Goal: Information Seeking & Learning: Check status

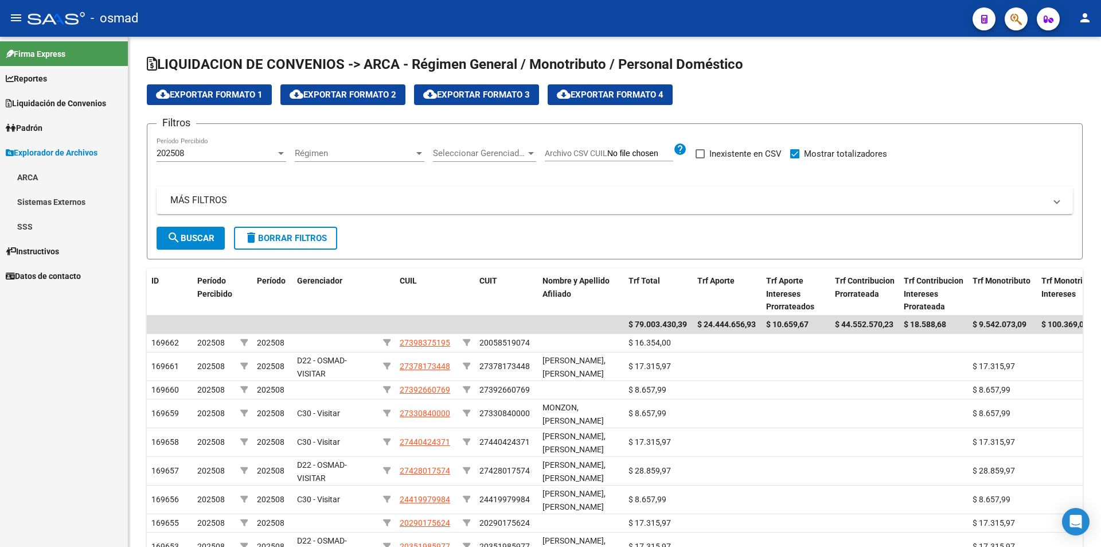
click at [56, 97] on span "Liquidación de Convenios" at bounding box center [56, 103] width 100 height 13
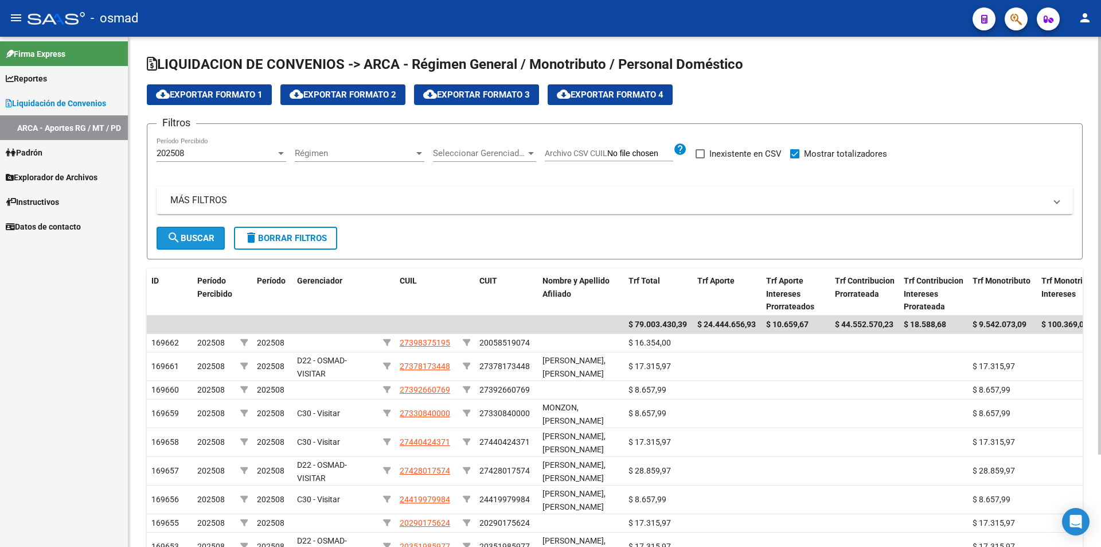
click at [177, 234] on mat-icon "search" at bounding box center [174, 238] width 14 height 14
click at [491, 151] on span "Seleccionar Gerenciador" at bounding box center [479, 153] width 93 height 10
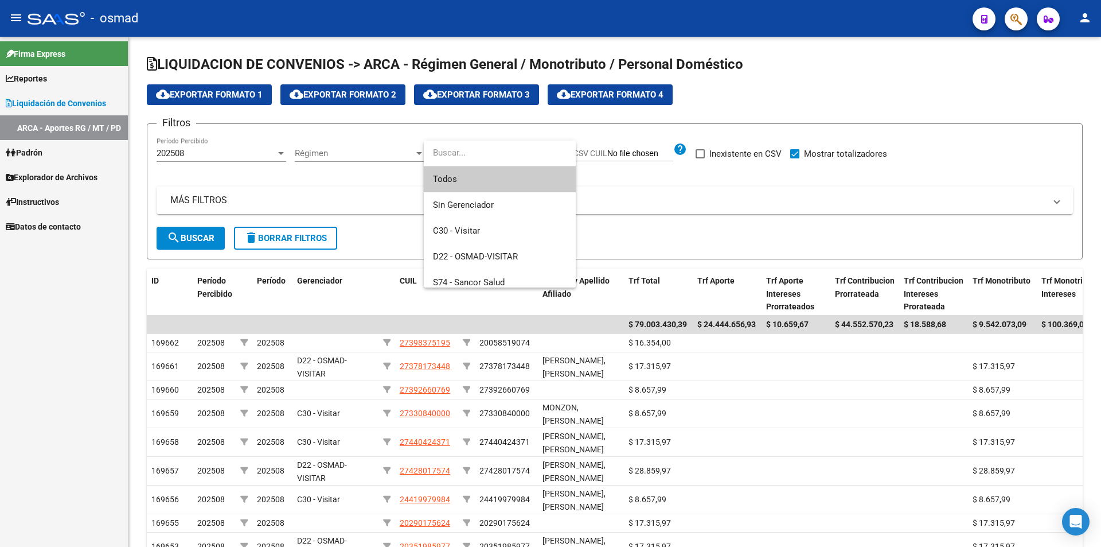
click at [685, 221] on div at bounding box center [550, 273] width 1101 height 547
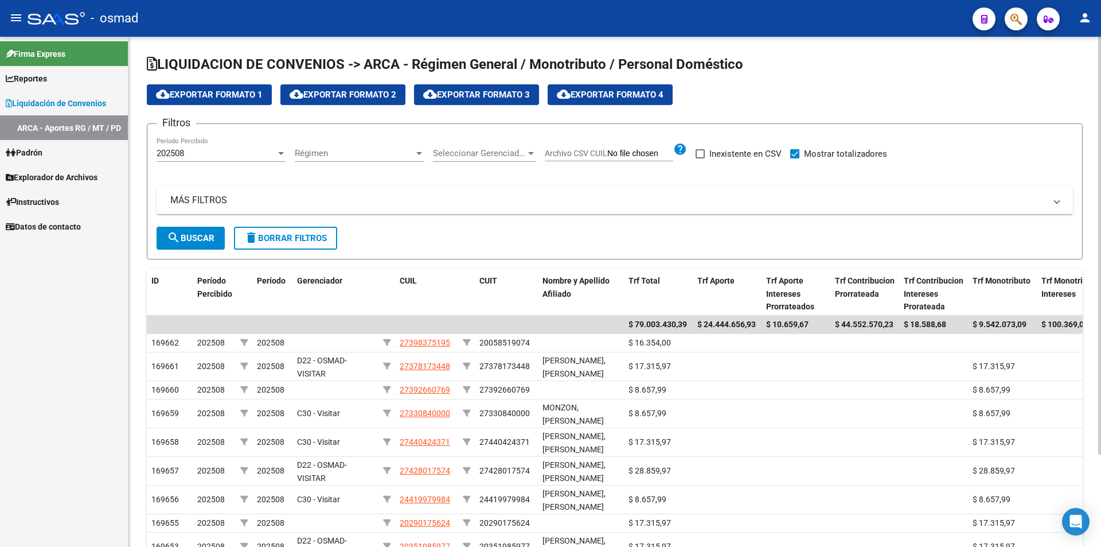
click at [487, 154] on span "Seleccionar Gerenciador" at bounding box center [479, 153] width 93 height 10
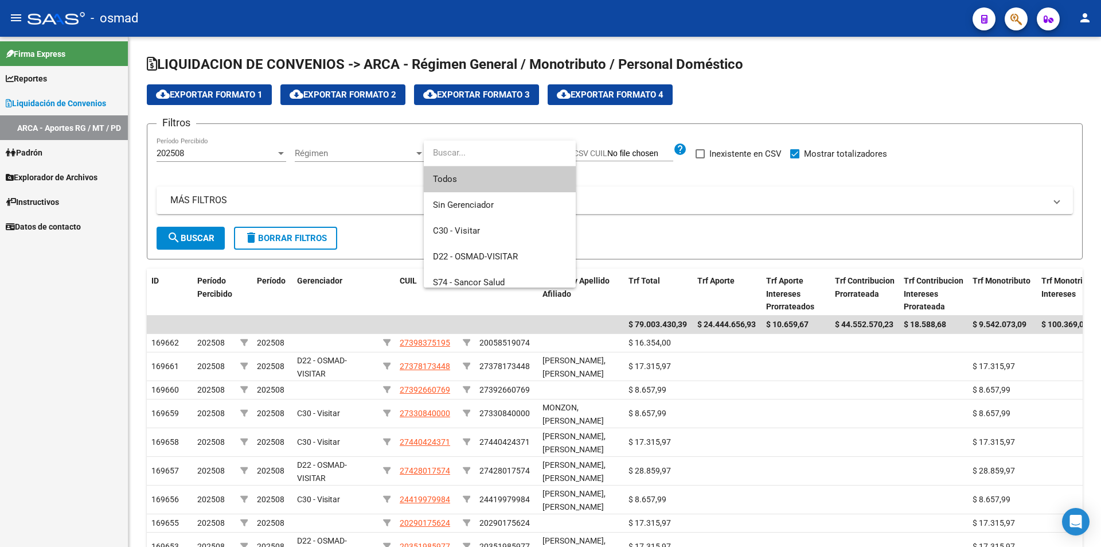
click at [734, 196] on div at bounding box center [550, 273] width 1101 height 547
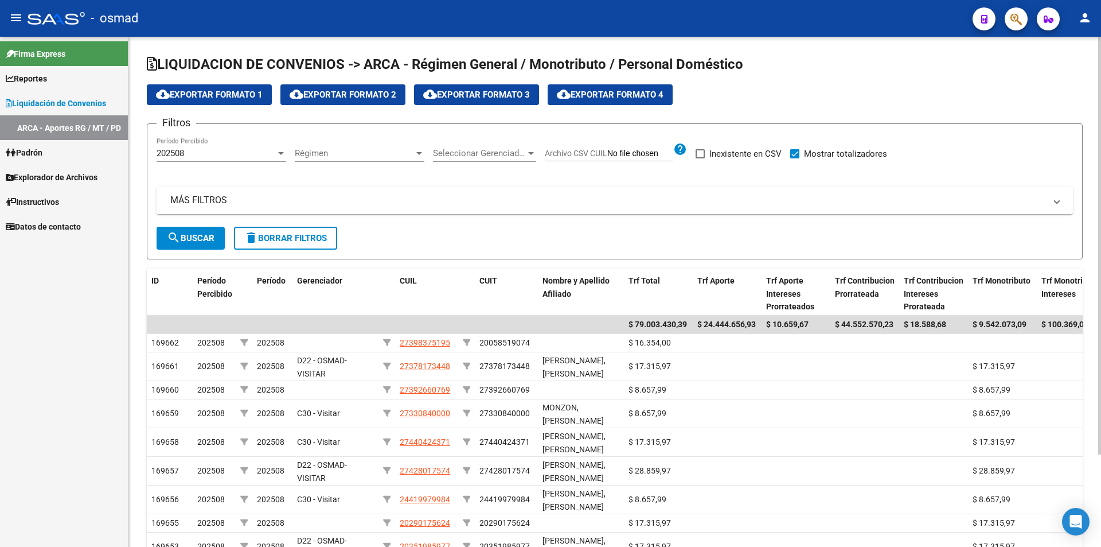
click at [595, 148] on app-file-filter "Archivo CSV CUIL help" at bounding box center [616, 150] width 142 height 17
click at [521, 149] on span "Seleccionar Gerenciador" at bounding box center [479, 153] width 93 height 10
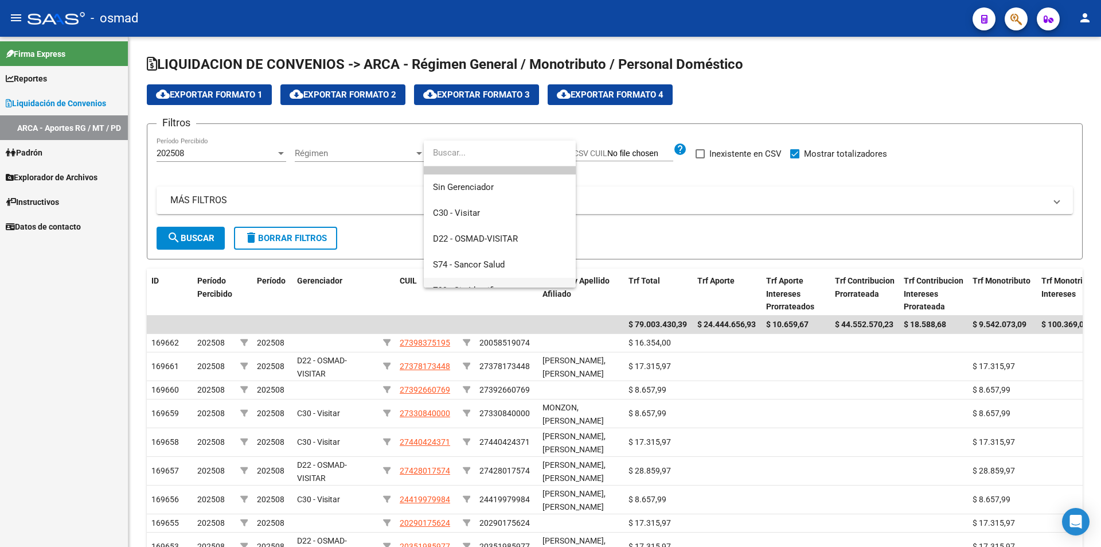
scroll to position [34, 0]
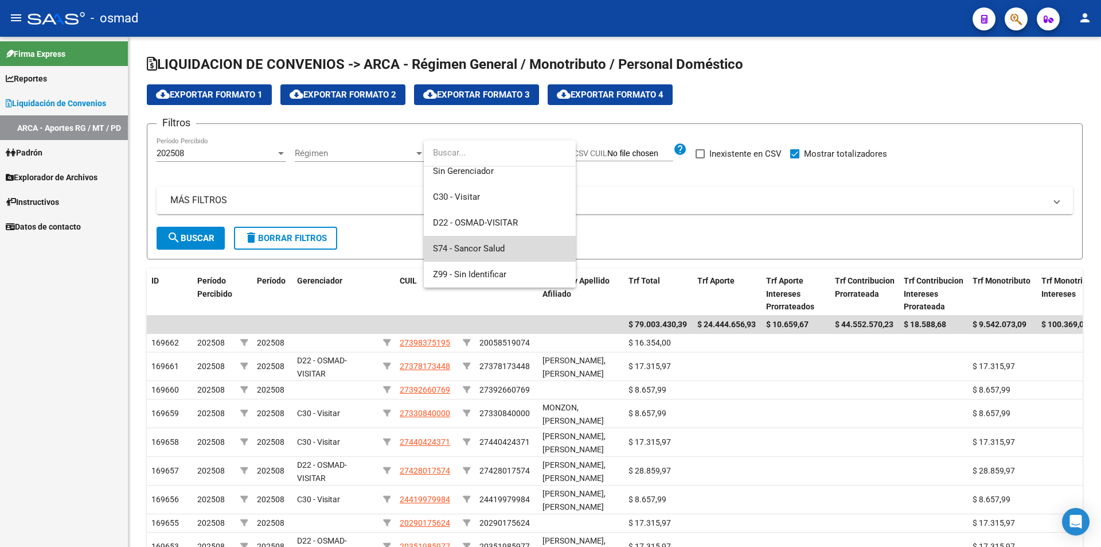
click at [517, 247] on span "S74 - Sancor Salud" at bounding box center [500, 249] width 134 height 26
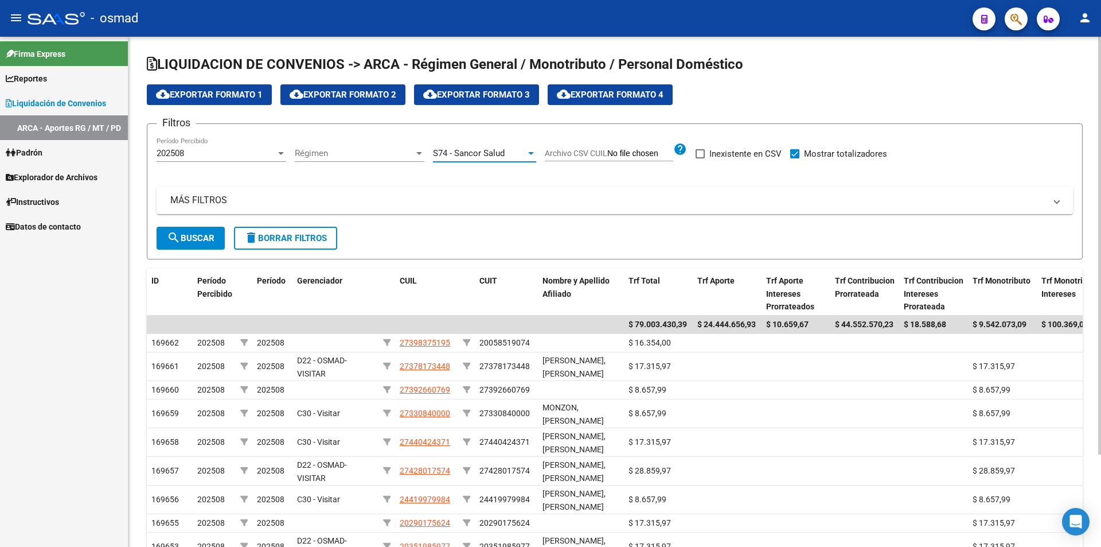
click at [194, 241] on span "search Buscar" at bounding box center [191, 238] width 48 height 10
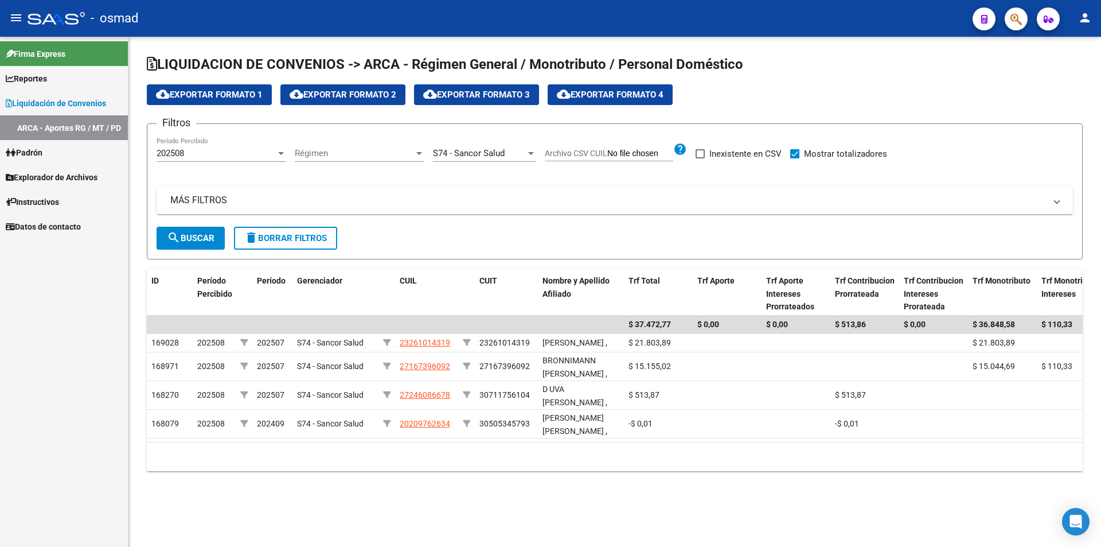
click at [481, 147] on div "S74 - Sancor Salud Seleccionar Gerenciador" at bounding box center [484, 149] width 103 height 25
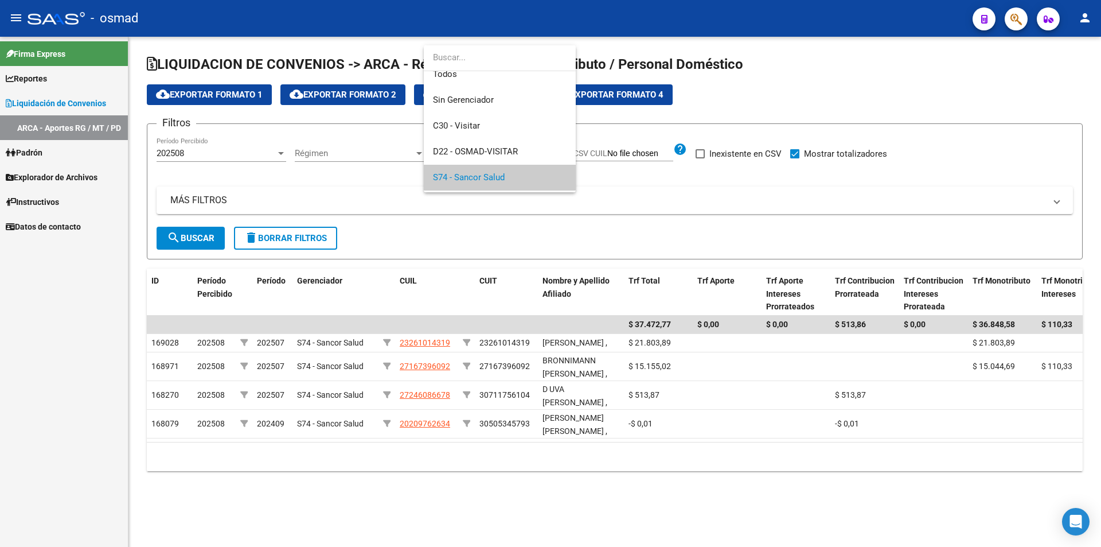
scroll to position [0, 0]
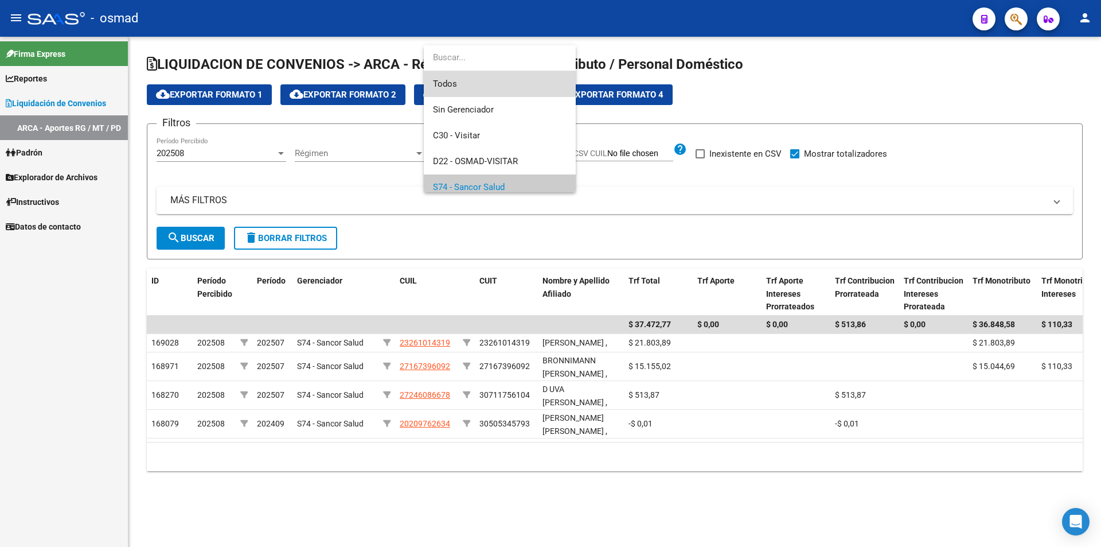
click at [469, 91] on span "Todos" at bounding box center [500, 84] width 134 height 26
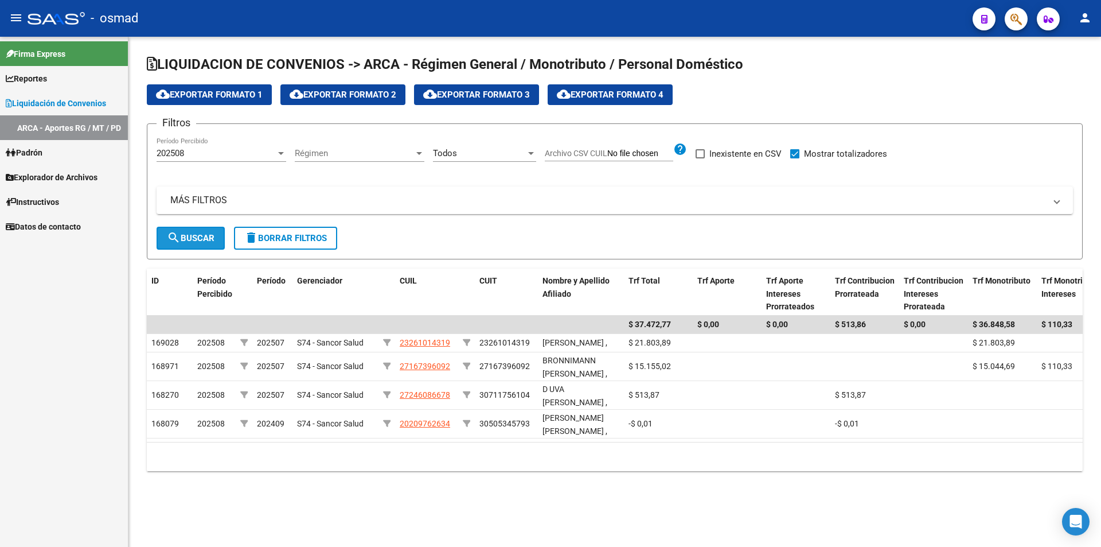
click at [182, 237] on span "search Buscar" at bounding box center [191, 238] width 48 height 10
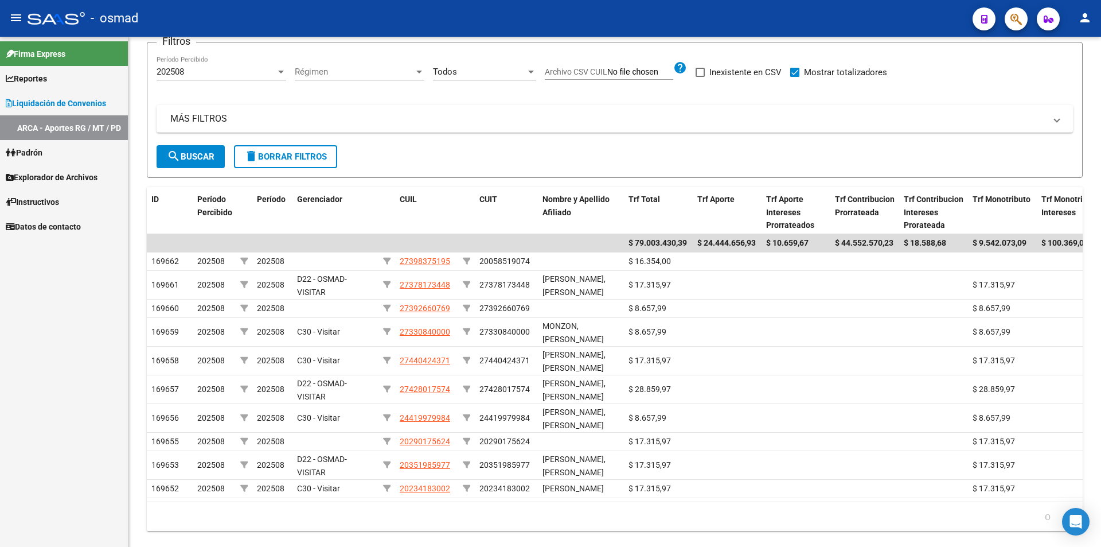
scroll to position [113, 0]
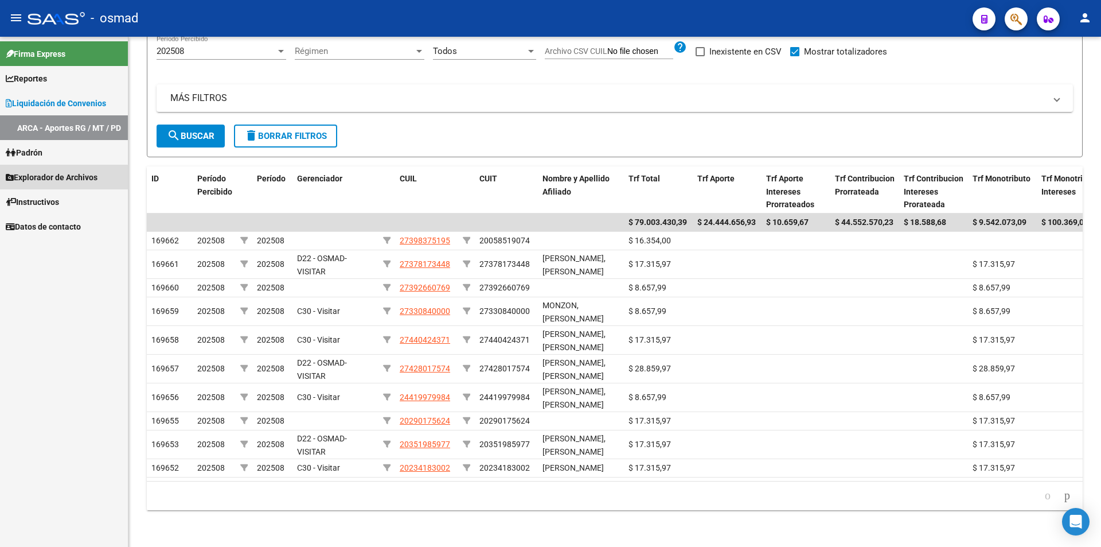
click at [58, 177] on span "Explorador de Archivos" at bounding box center [52, 177] width 92 height 13
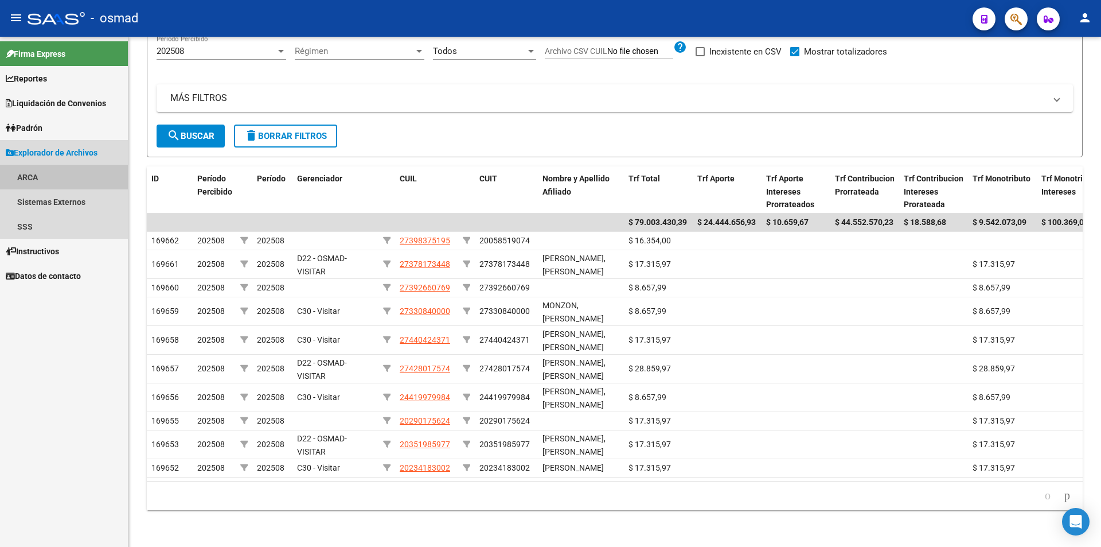
click at [50, 181] on link "ARCA" at bounding box center [64, 177] width 128 height 25
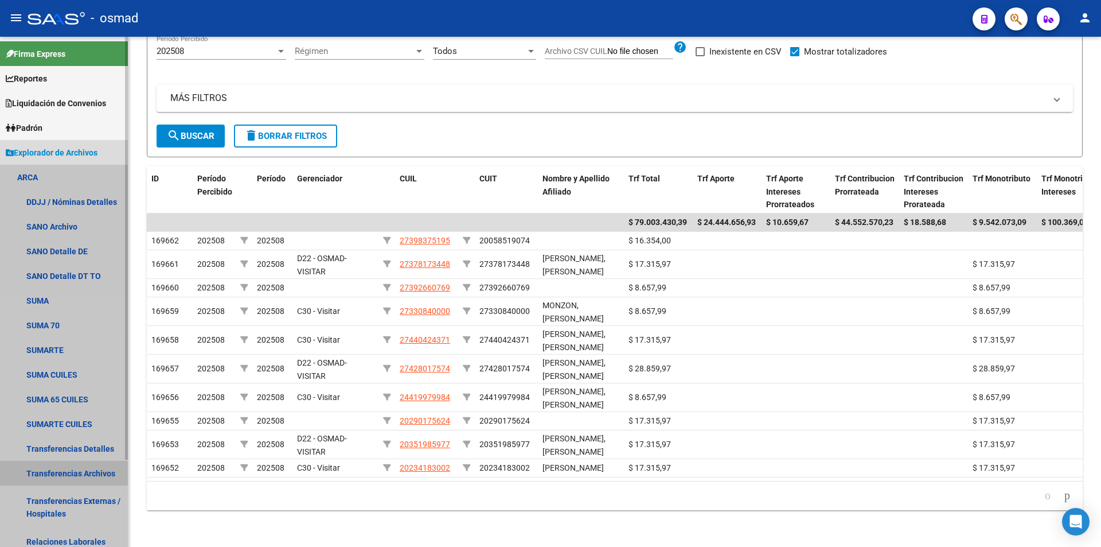
click at [88, 470] on link "Transferencias Archivos" at bounding box center [64, 473] width 128 height 25
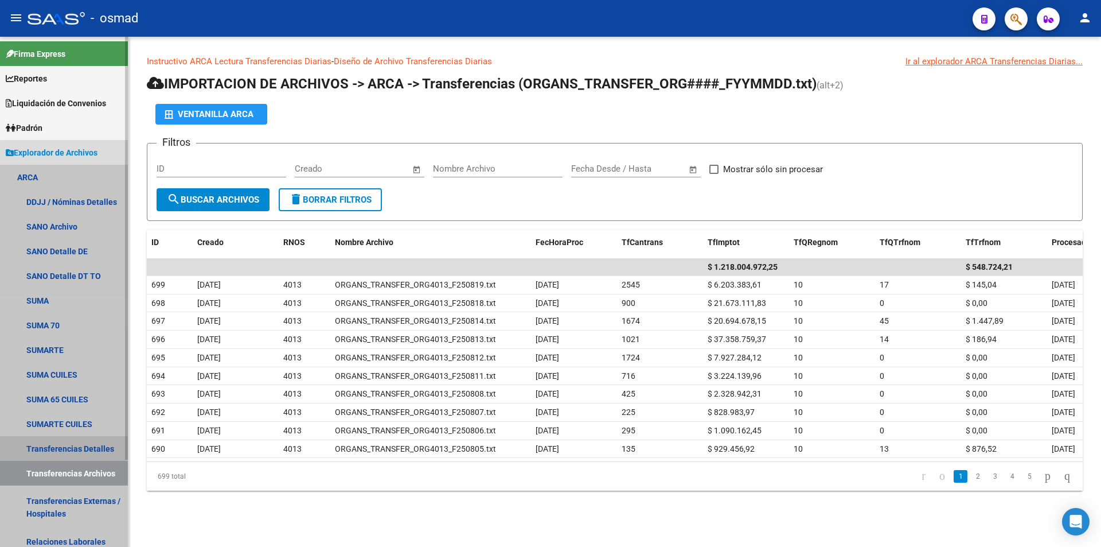
click at [89, 443] on link "Transferencias Detalles" at bounding box center [64, 448] width 128 height 25
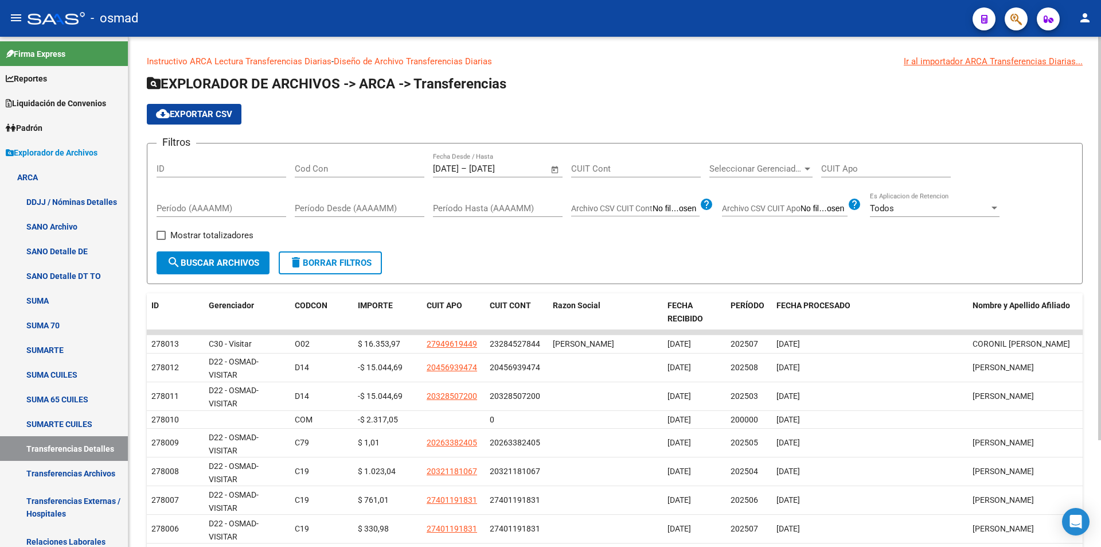
click at [198, 237] on span "Mostrar totalizadores" at bounding box center [211, 235] width 83 height 14
click at [161, 240] on input "Mostrar totalizadores" at bounding box center [161, 240] width 1 height 1
checkbox input "true"
click at [200, 254] on button "search Buscar Archivos" at bounding box center [213, 262] width 113 height 23
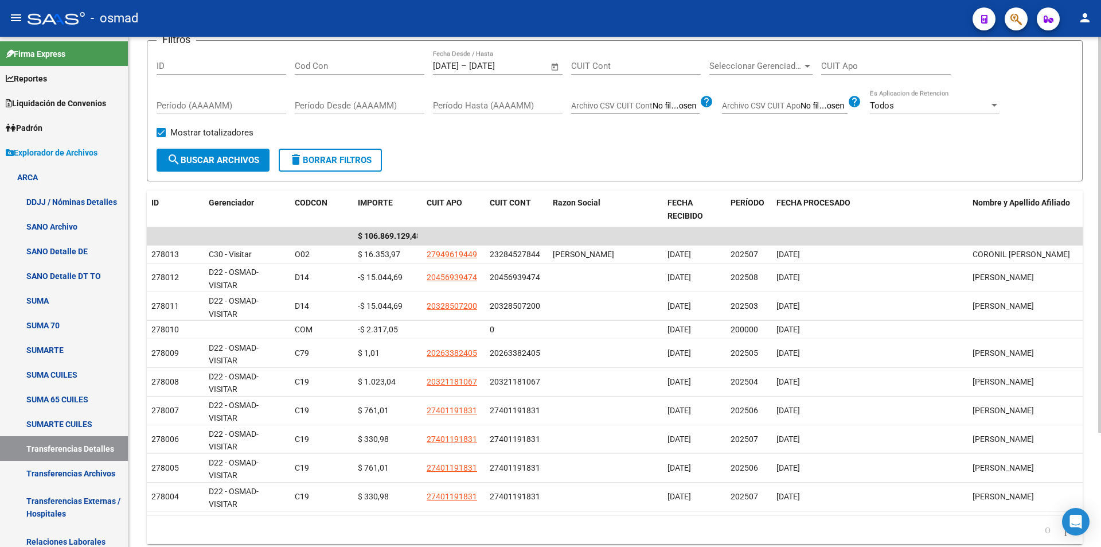
scroll to position [147, 0]
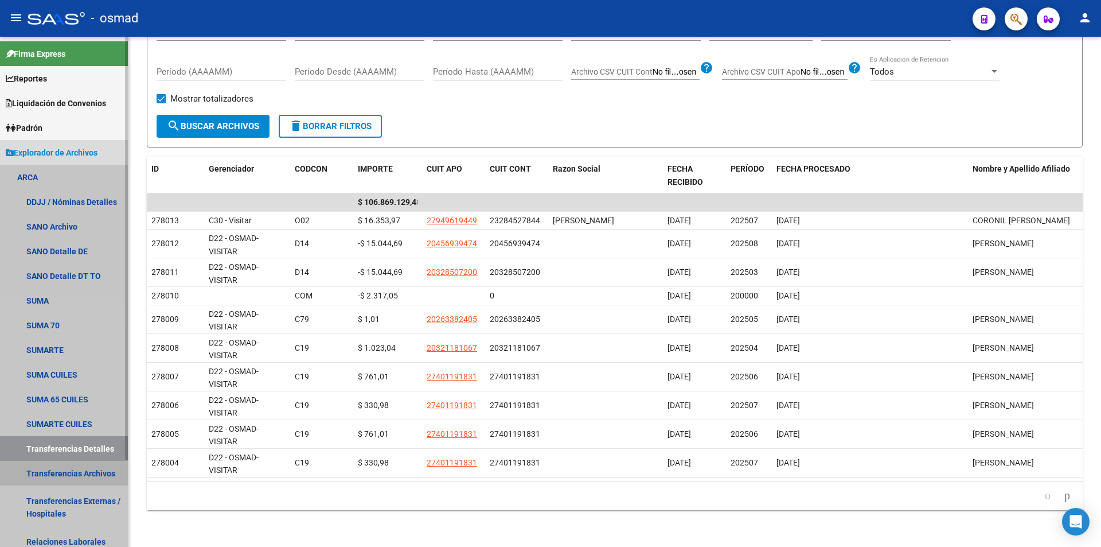
click at [73, 468] on link "Transferencias Archivos" at bounding box center [64, 473] width 128 height 25
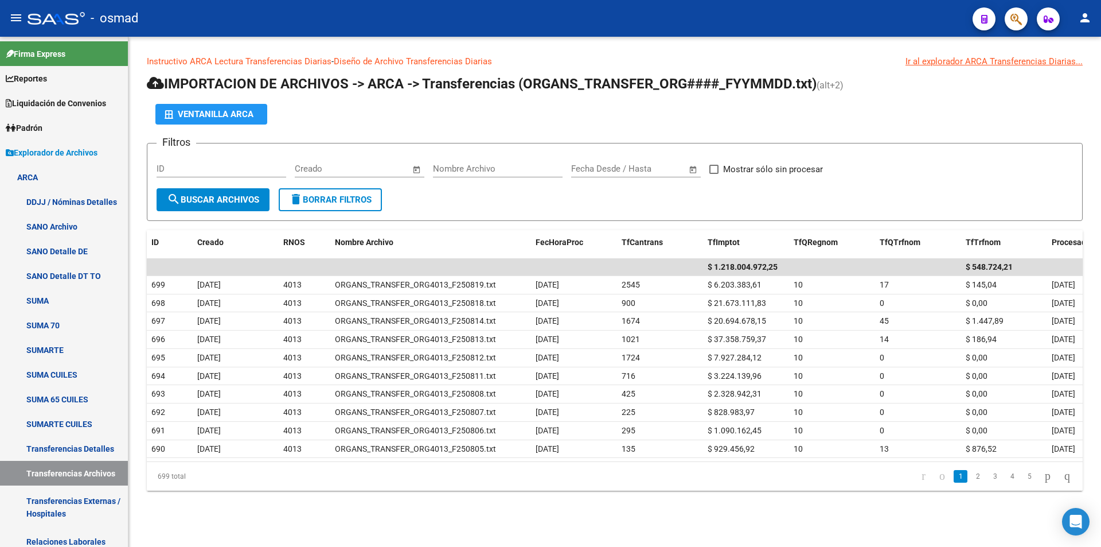
click at [592, 169] on input "text" at bounding box center [589, 168] width 37 height 10
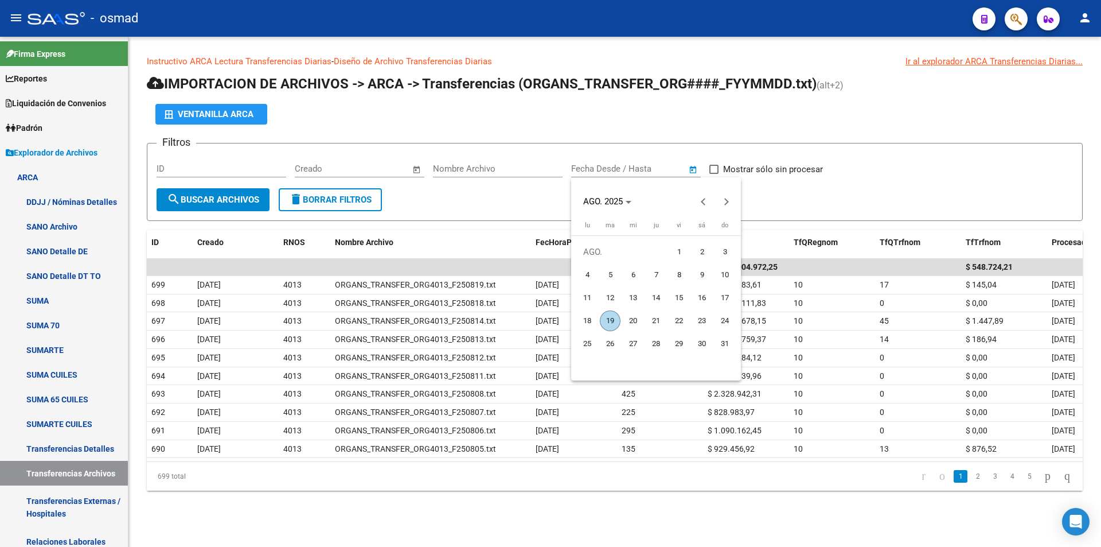
click at [677, 250] on span "1" at bounding box center [679, 251] width 21 height 21
type input "[DATE]"
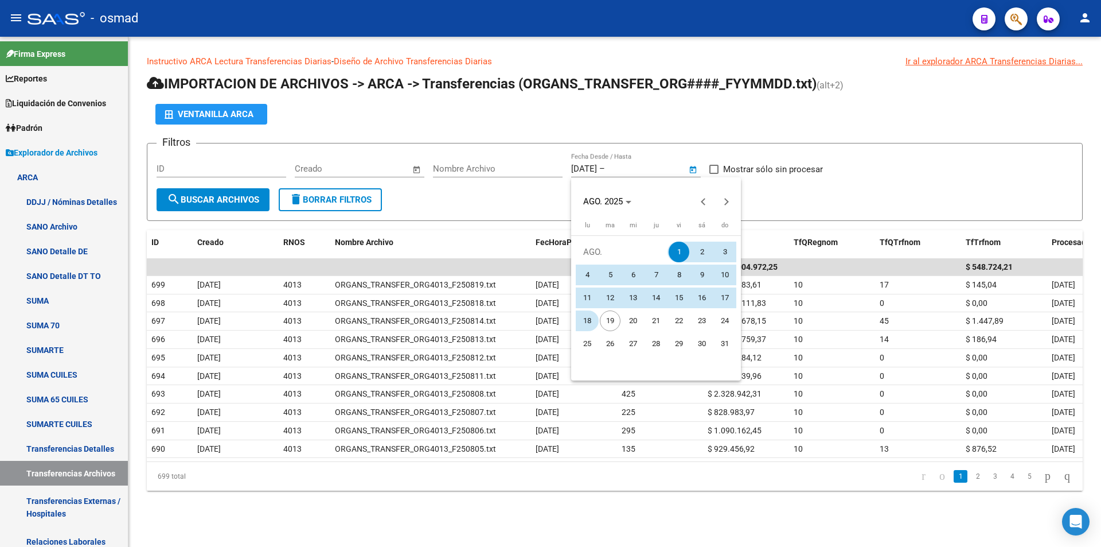
click at [579, 314] on span "18" at bounding box center [587, 320] width 21 height 21
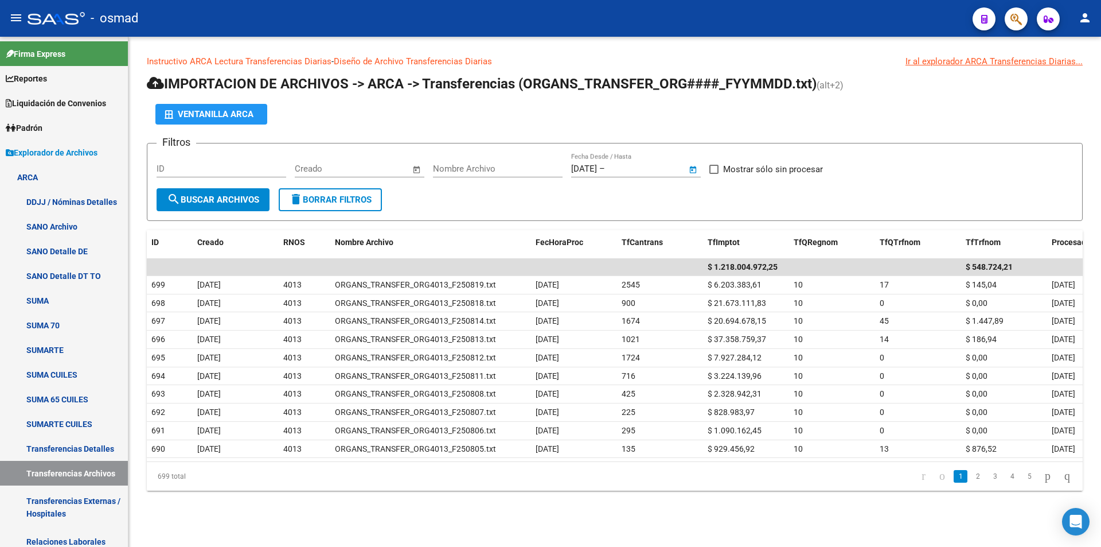
type input "[DATE]"
click at [237, 200] on span "search Buscar Archivos" at bounding box center [213, 199] width 92 height 10
click at [629, 167] on input "[DATE]" at bounding box center [635, 168] width 56 height 10
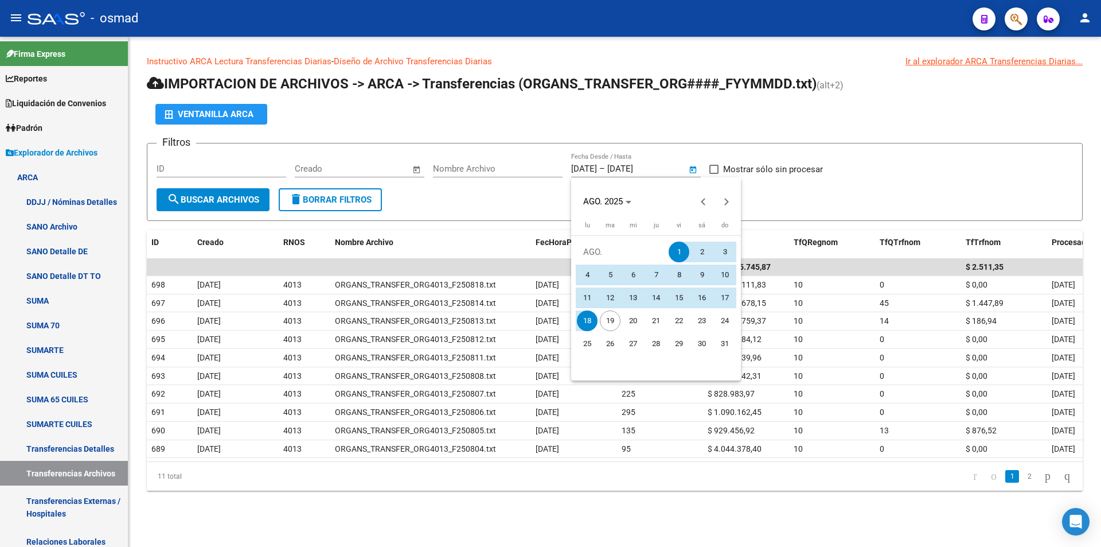
click at [681, 257] on span "1" at bounding box center [679, 251] width 21 height 21
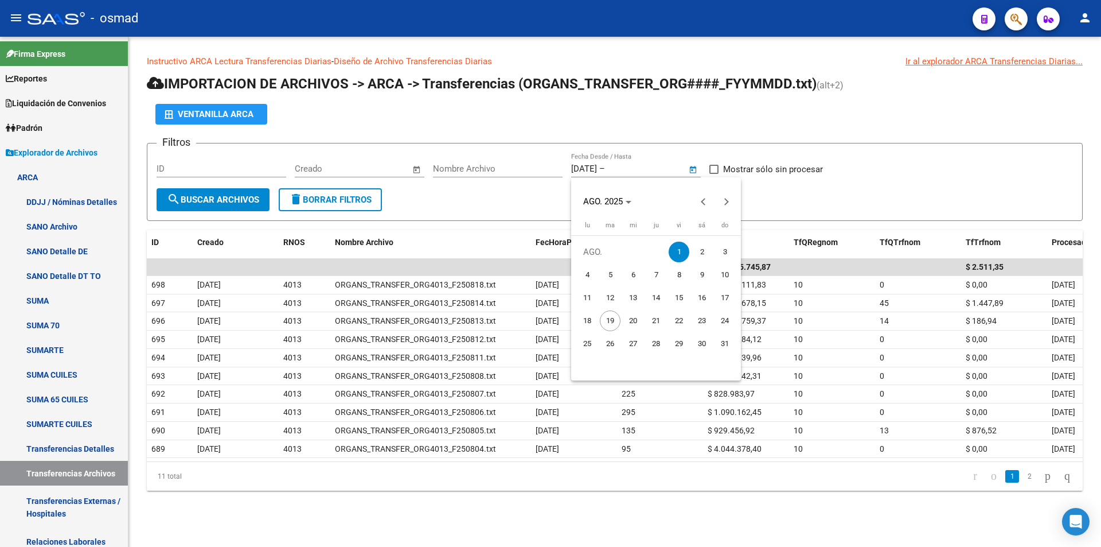
click at [676, 252] on span "1" at bounding box center [679, 251] width 21 height 21
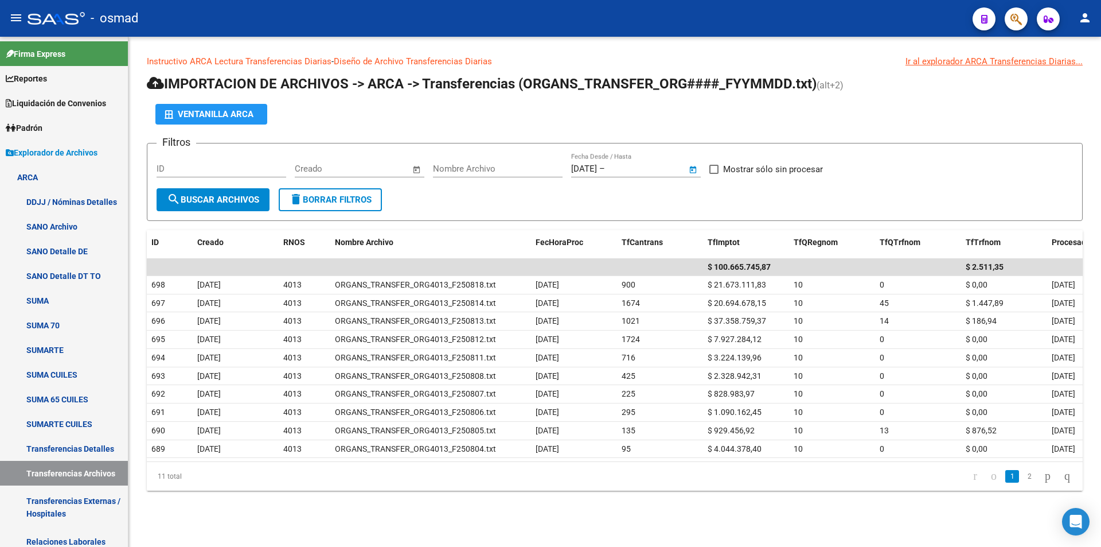
type input "[DATE]"
click at [657, 163] on div "[DATE] [DATE] – [DATE] [DATE] Fecha Desde / Hasta" at bounding box center [629, 165] width 116 height 25
click at [646, 174] on div "[DATE] [DATE] – [DATE] [DATE] Fecha Desde / Hasta" at bounding box center [629, 165] width 116 height 25
click at [654, 169] on input "[DATE]" at bounding box center [635, 168] width 56 height 10
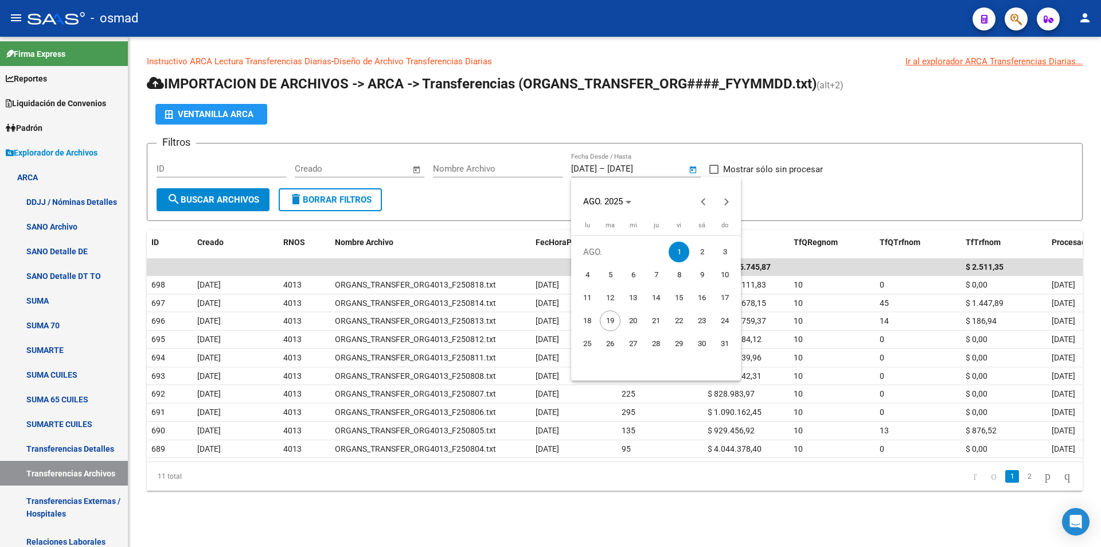
click at [732, 298] on span "17" at bounding box center [725, 297] width 21 height 21
type input "[DATE]"
click at [678, 248] on span "1" at bounding box center [679, 251] width 21 height 21
type input "[DATE]"
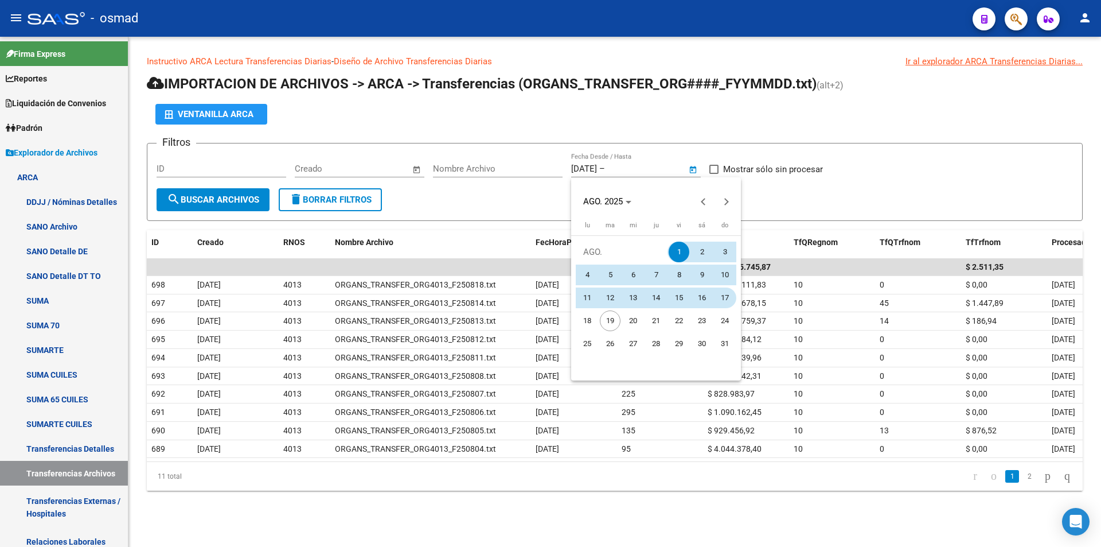
click at [725, 298] on span "17" at bounding box center [725, 297] width 21 height 21
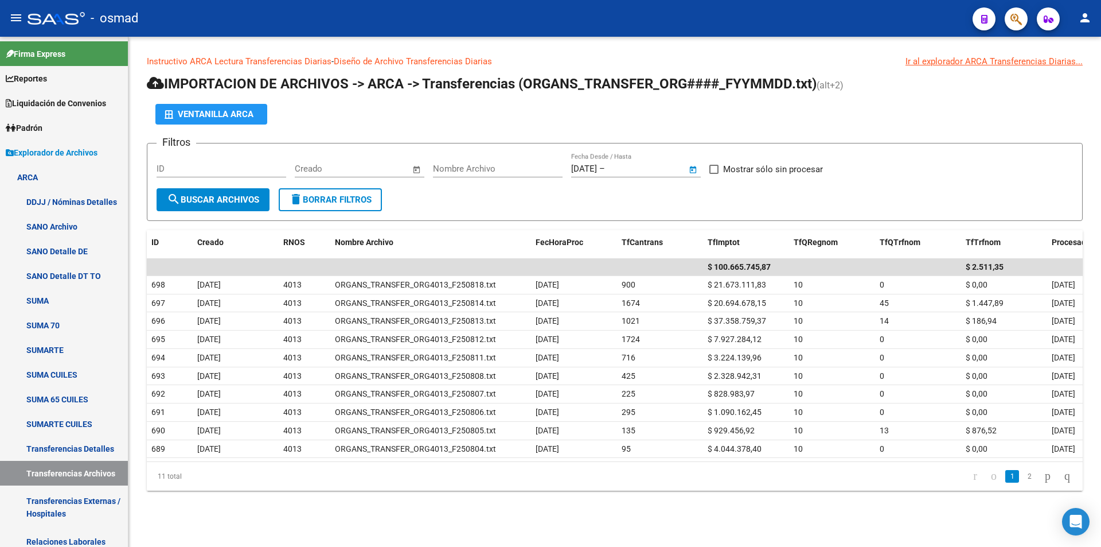
type input "[DATE]"
click at [197, 204] on span "search Buscar Archivos" at bounding box center [213, 199] width 92 height 10
click at [663, 167] on input "[DATE]" at bounding box center [635, 168] width 56 height 10
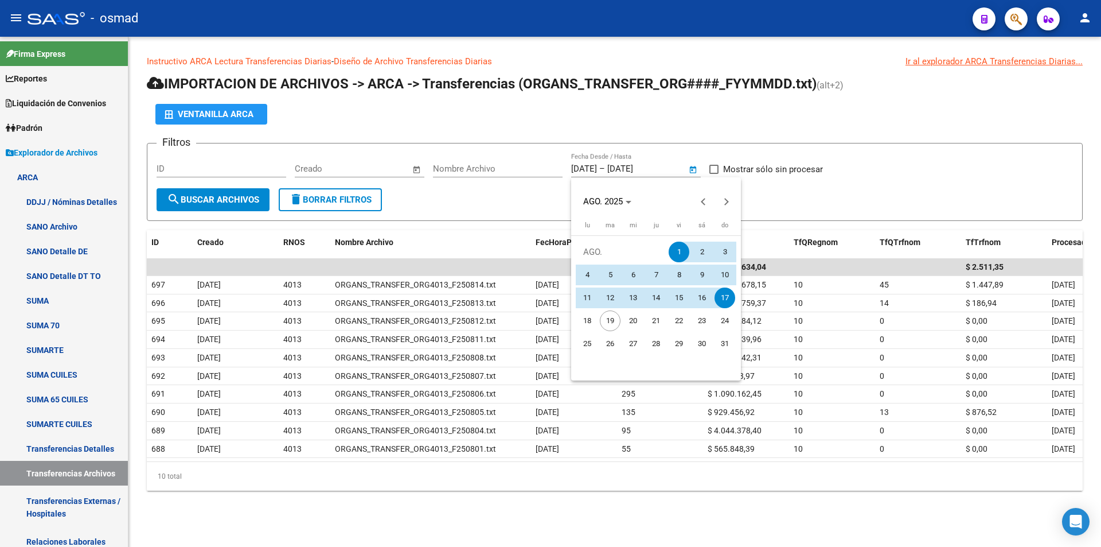
click at [584, 315] on span "18" at bounding box center [587, 320] width 21 height 21
type input "[DATE]"
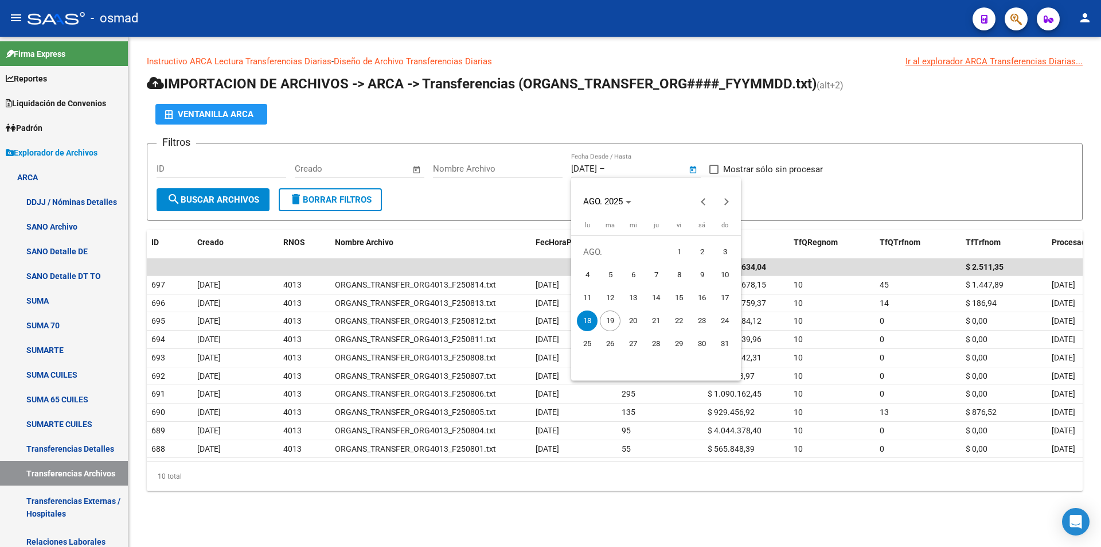
click at [674, 249] on span "1" at bounding box center [679, 251] width 21 height 21
type input "[DATE]"
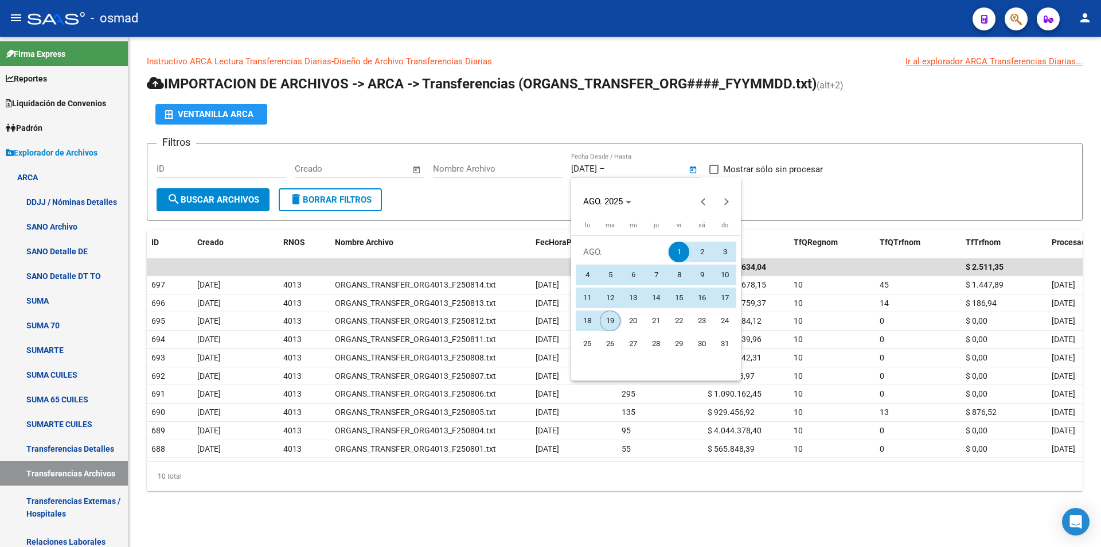
click at [606, 315] on span "19" at bounding box center [610, 320] width 21 height 21
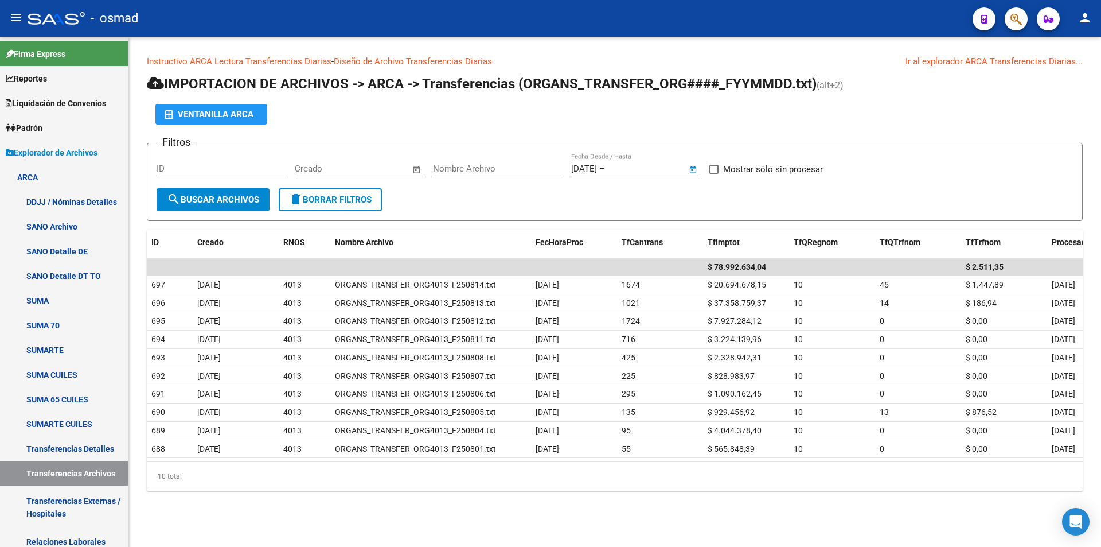
type input "[DATE]"
click at [190, 194] on span "search Buscar Archivos" at bounding box center [213, 199] width 92 height 10
click at [82, 97] on span "Liquidación de Convenios" at bounding box center [56, 103] width 100 height 13
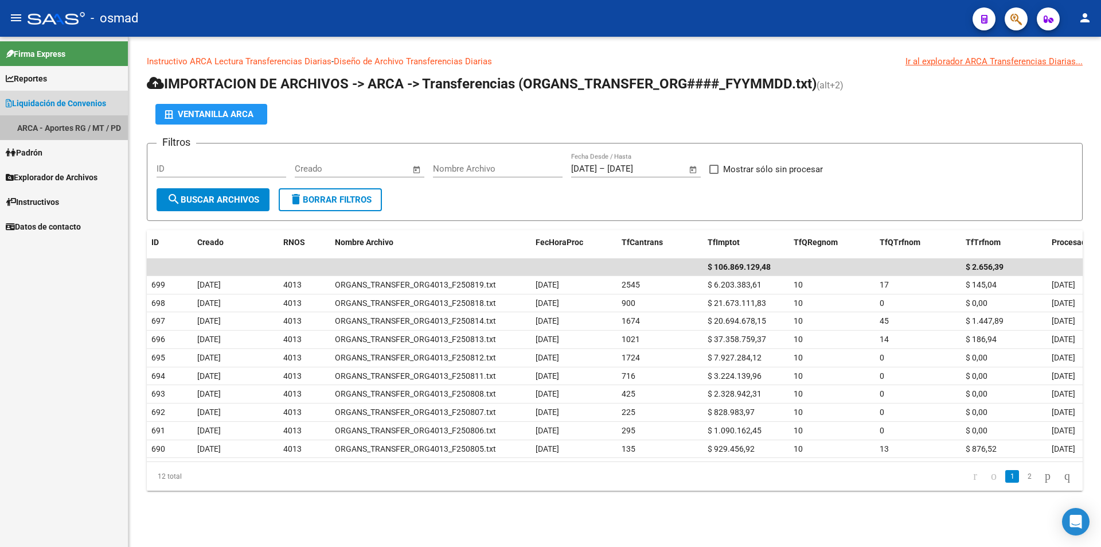
click at [67, 119] on link "ARCA - Aportes RG / MT / PD" at bounding box center [64, 127] width 128 height 25
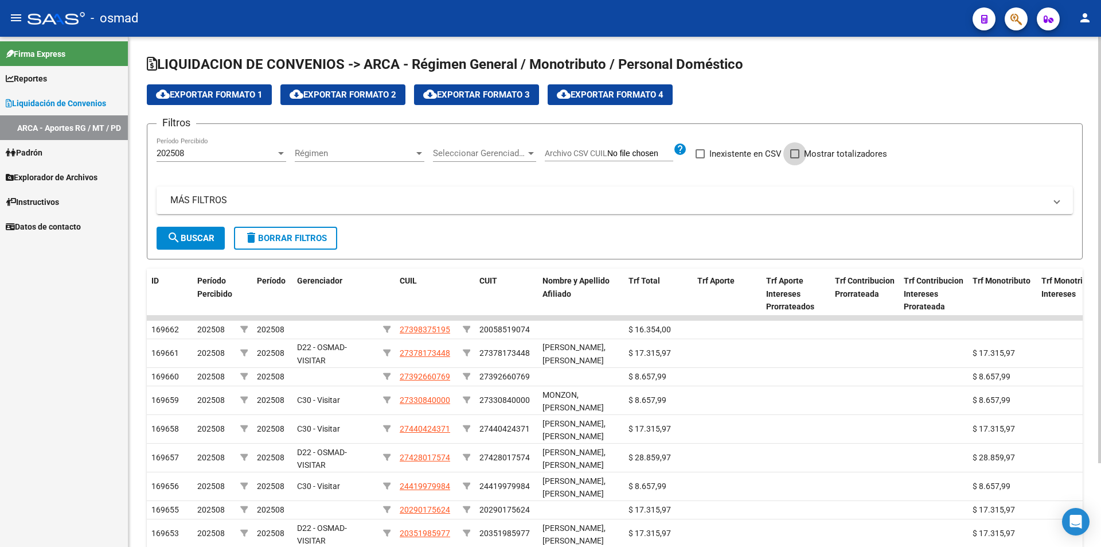
click at [793, 155] on span at bounding box center [794, 153] width 9 height 9
click at [794, 158] on input "Mostrar totalizadores" at bounding box center [794, 158] width 1 height 1
checkbox input "true"
click at [198, 231] on button "search Buscar" at bounding box center [191, 238] width 68 height 23
